Goal: Task Accomplishment & Management: Manage account settings

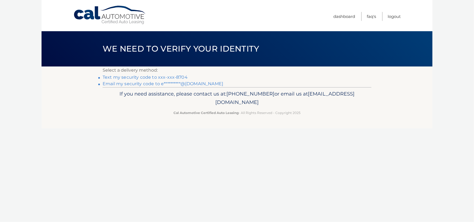
click at [170, 78] on link "Text my security code to xxx-xxx-8704" at bounding box center [145, 77] width 85 height 5
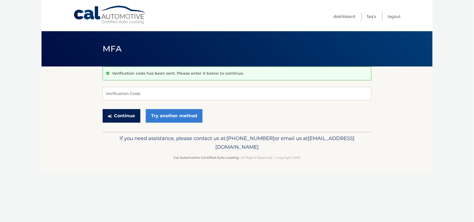
click at [127, 115] on button "Continue" at bounding box center [122, 116] width 38 height 14
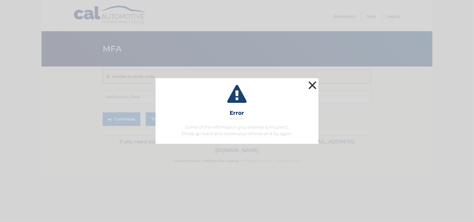
click at [315, 87] on button "×" at bounding box center [312, 85] width 11 height 11
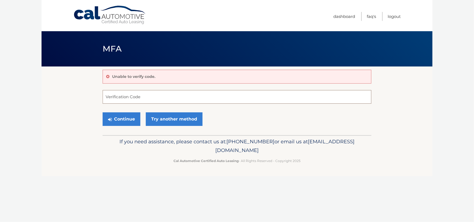
click at [133, 95] on input "Verification Code" at bounding box center [237, 97] width 269 height 14
type input "805641"
click at [103, 112] on button "Continue" at bounding box center [122, 119] width 38 height 14
click at [128, 112] on button "Continue" at bounding box center [122, 119] width 38 height 14
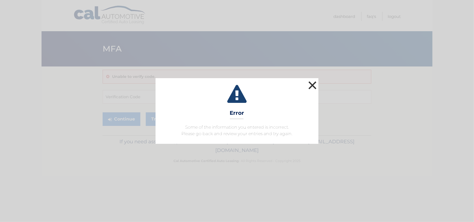
click at [315, 88] on button "×" at bounding box center [312, 85] width 11 height 11
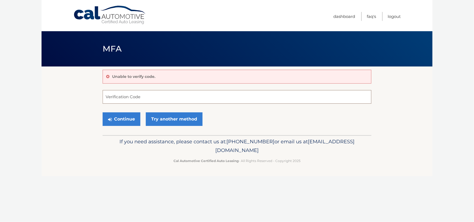
click at [174, 94] on input "Verification Code" at bounding box center [237, 97] width 269 height 14
type input "805641"
click at [124, 115] on button "Continue" at bounding box center [122, 119] width 38 height 14
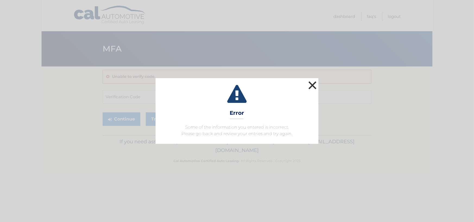
click at [311, 83] on button "×" at bounding box center [312, 85] width 11 height 11
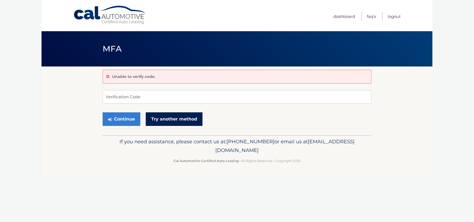
click at [178, 119] on link "Try another method" at bounding box center [174, 119] width 57 height 14
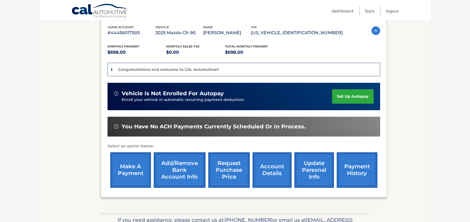
scroll to position [82, 0]
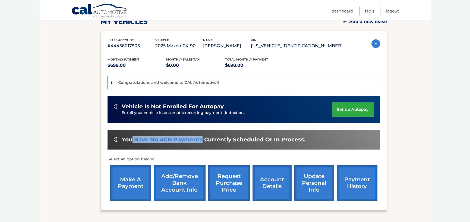
drag, startPoint x: 131, startPoint y: 141, endPoint x: 203, endPoint y: 142, distance: 72.0
click at [202, 142] on span "You have no ACH payments currently scheduled or in process." at bounding box center [214, 139] width 184 height 7
drag, startPoint x: 225, startPoint y: 138, endPoint x: 177, endPoint y: 142, distance: 48.3
click at [225, 138] on span "You have no ACH payments currently scheduled or in process." at bounding box center [214, 139] width 184 height 7
click at [70, 131] on section "my vehicles Add a new lease lease account #44456017505 vehicle 2025 Mazda CX-90…" at bounding box center [235, 106] width 391 height 242
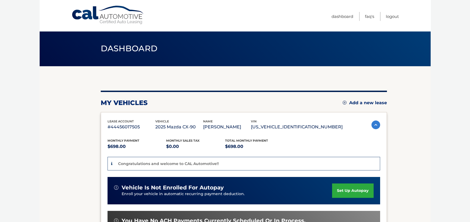
scroll to position [0, 0]
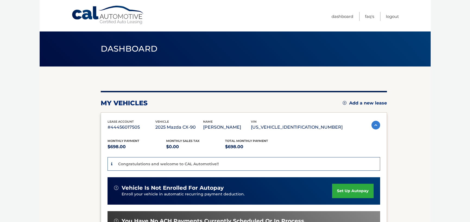
drag, startPoint x: 120, startPoint y: 126, endPoint x: 228, endPoint y: 127, distance: 107.9
click at [180, 125] on div "lease account #44456017505 vehicle 2025 Mazda CX-90 name [PERSON_NAME] vin [US_…" at bounding box center [225, 125] width 235 height 12
click at [243, 127] on p "[PERSON_NAME]" at bounding box center [227, 128] width 48 height 8
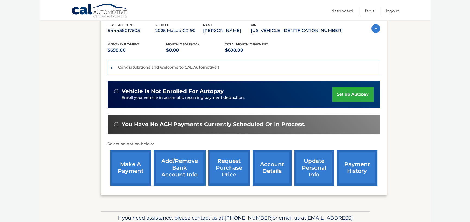
scroll to position [109, 0]
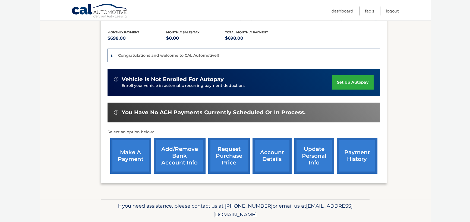
click at [359, 80] on link "set up autopay" at bounding box center [352, 82] width 41 height 14
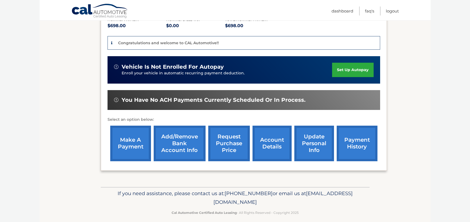
scroll to position [126, 0]
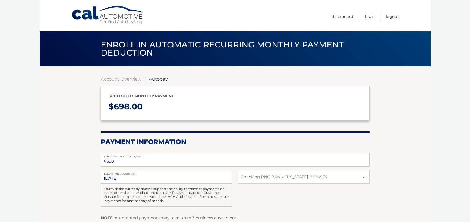
select select "NjE1YTFlODctNzg5NC00MjQ2LWE1MDAtODA3ODVlY2Q0OTI1"
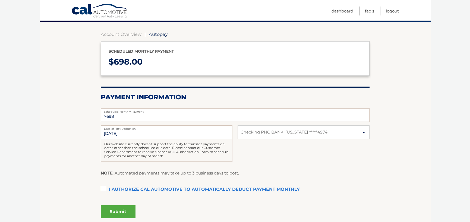
scroll to position [54, 0]
